Goal: Information Seeking & Learning: Learn about a topic

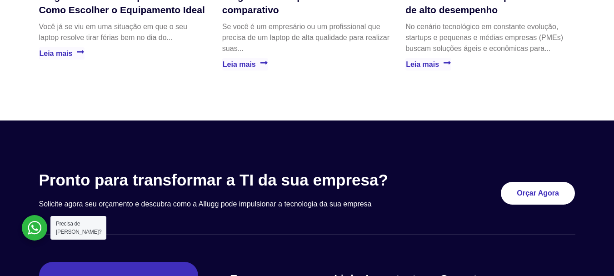
scroll to position [2181, 0]
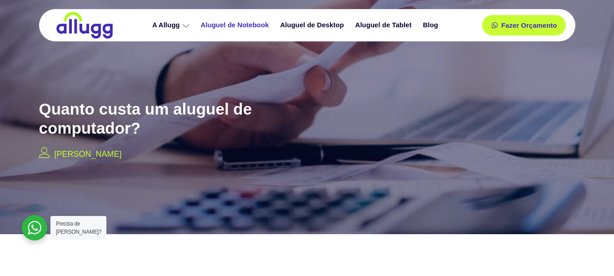
click at [228, 23] on link "Aluguel de Notebook" at bounding box center [236, 25] width 80 height 16
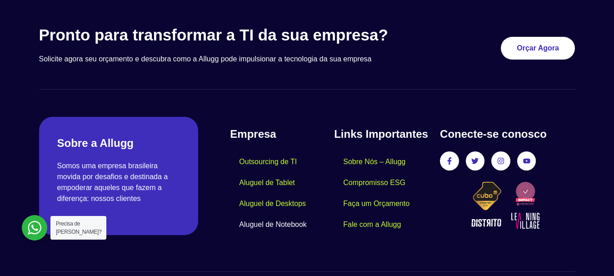
scroll to position [2338, 0]
